Goal: Transaction & Acquisition: Purchase product/service

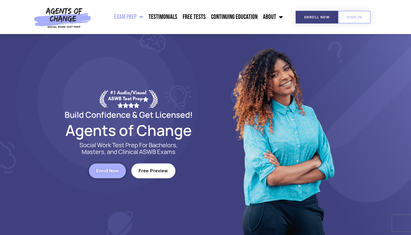
click at [169, 173] on link "Free Preview" at bounding box center [153, 171] width 44 height 15
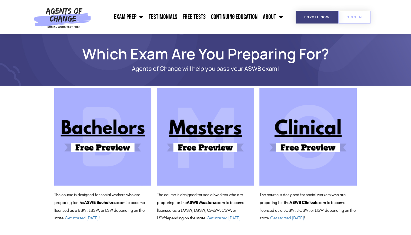
click at [189, 159] on img at bounding box center [205, 136] width 97 height 97
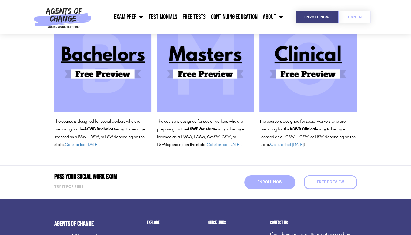
scroll to position [108, 0]
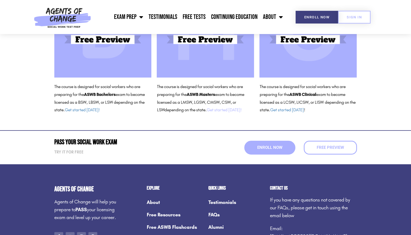
click at [224, 109] on link "Get started [DATE]!" at bounding box center [223, 109] width 35 height 5
click at [254, 151] on link "Enroll Now" at bounding box center [270, 147] width 56 height 15
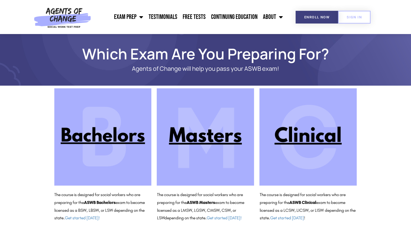
click at [206, 134] on img at bounding box center [205, 136] width 97 height 97
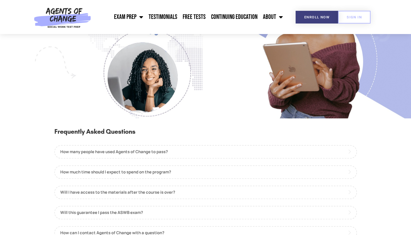
scroll to position [541, 0]
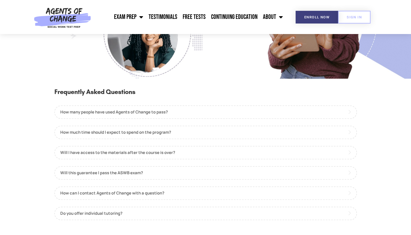
click at [152, 109] on link "How many people have used Agents of Change to pass?" at bounding box center [205, 112] width 303 height 14
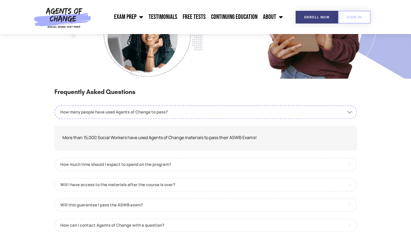
click at [151, 108] on link "How many people have used Agents of Change to pass?" at bounding box center [205, 112] width 303 height 14
